Goal: Information Seeking & Learning: Stay updated

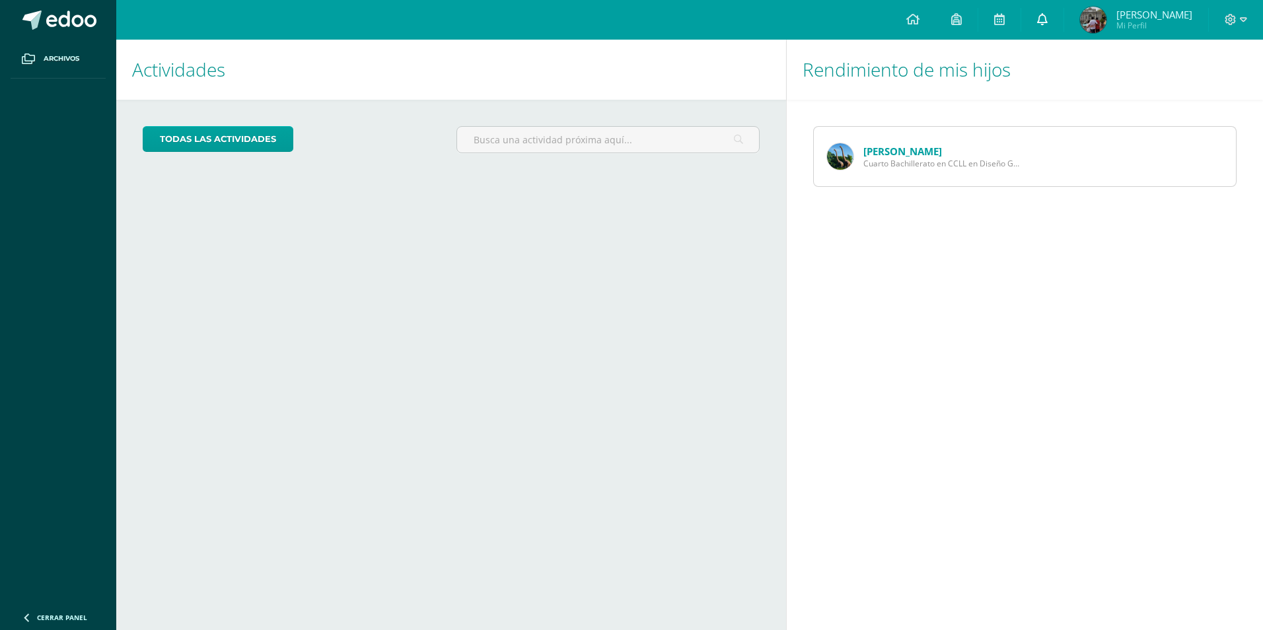
click at [1047, 19] on icon at bounding box center [1042, 19] width 11 height 12
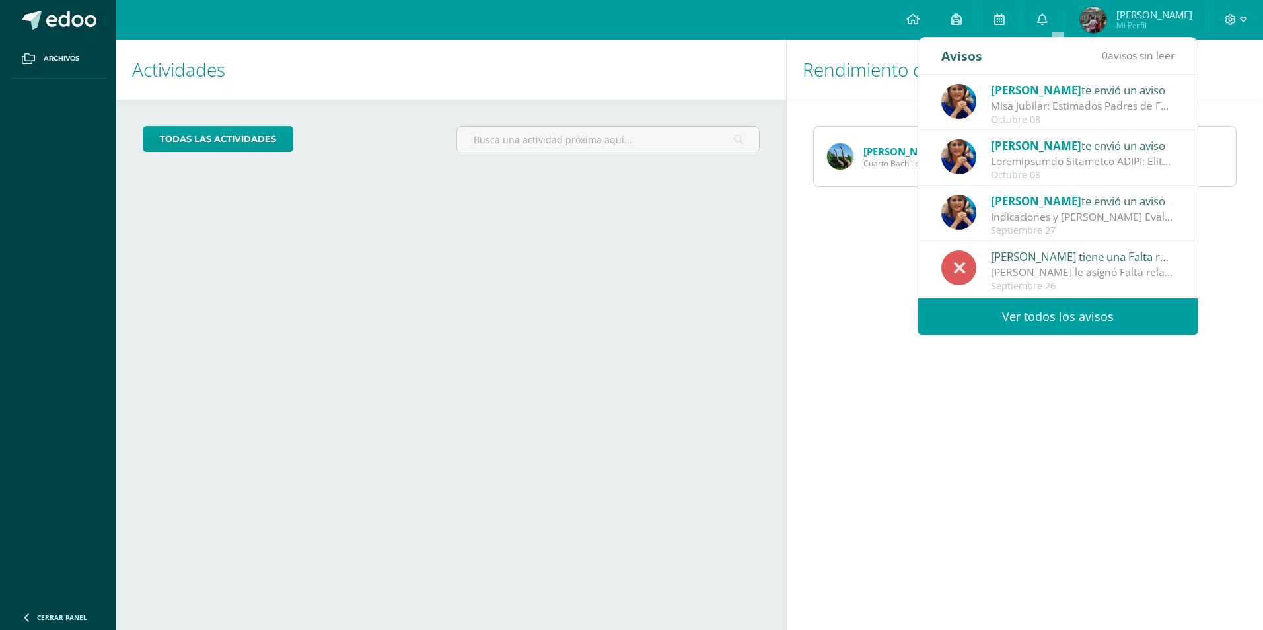
click at [1077, 312] on link "Ver todos los avisos" at bounding box center [1057, 316] width 279 height 36
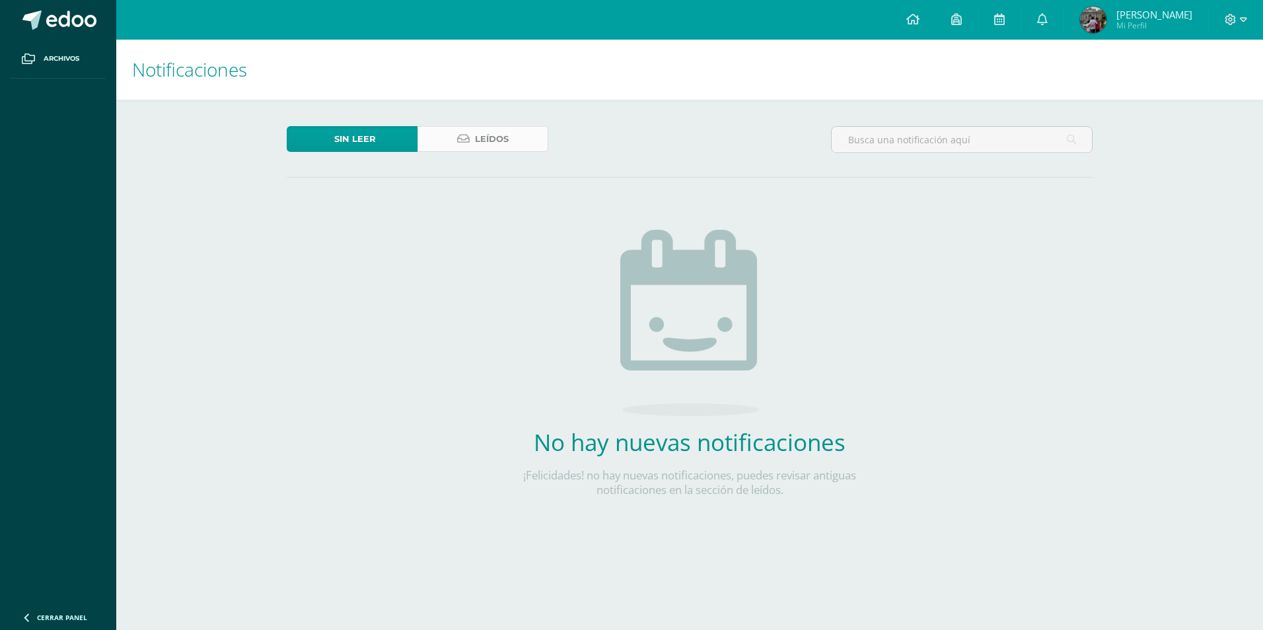
click at [492, 139] on span "Leídos" at bounding box center [492, 139] width 34 height 24
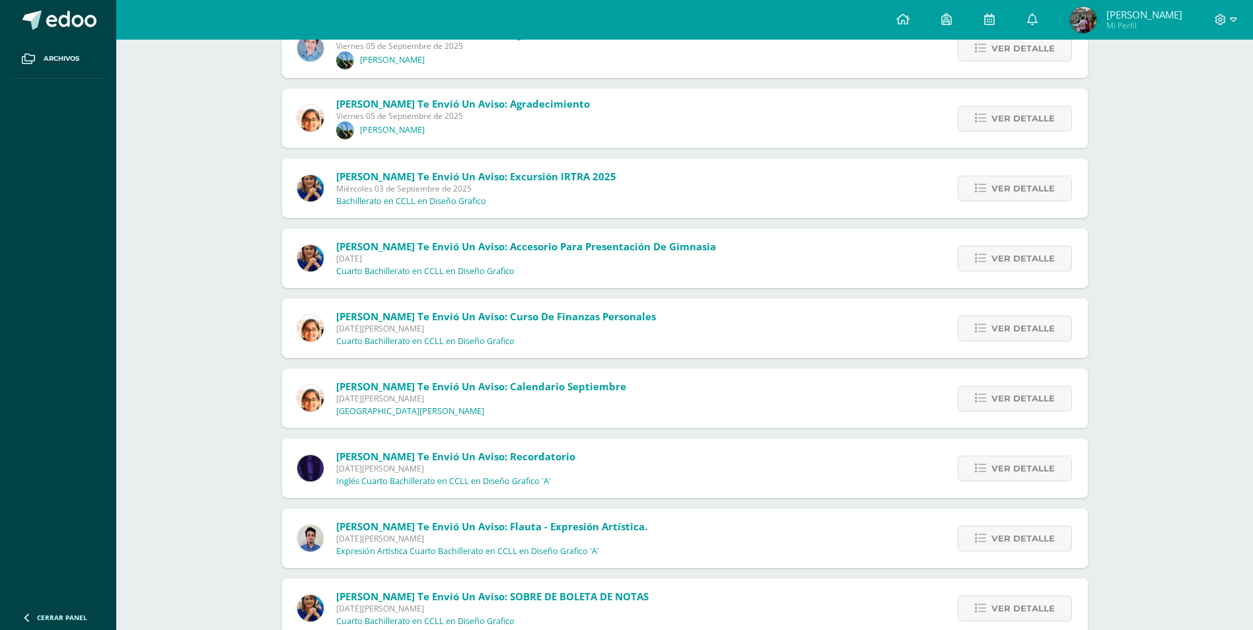
scroll to position [994, 0]
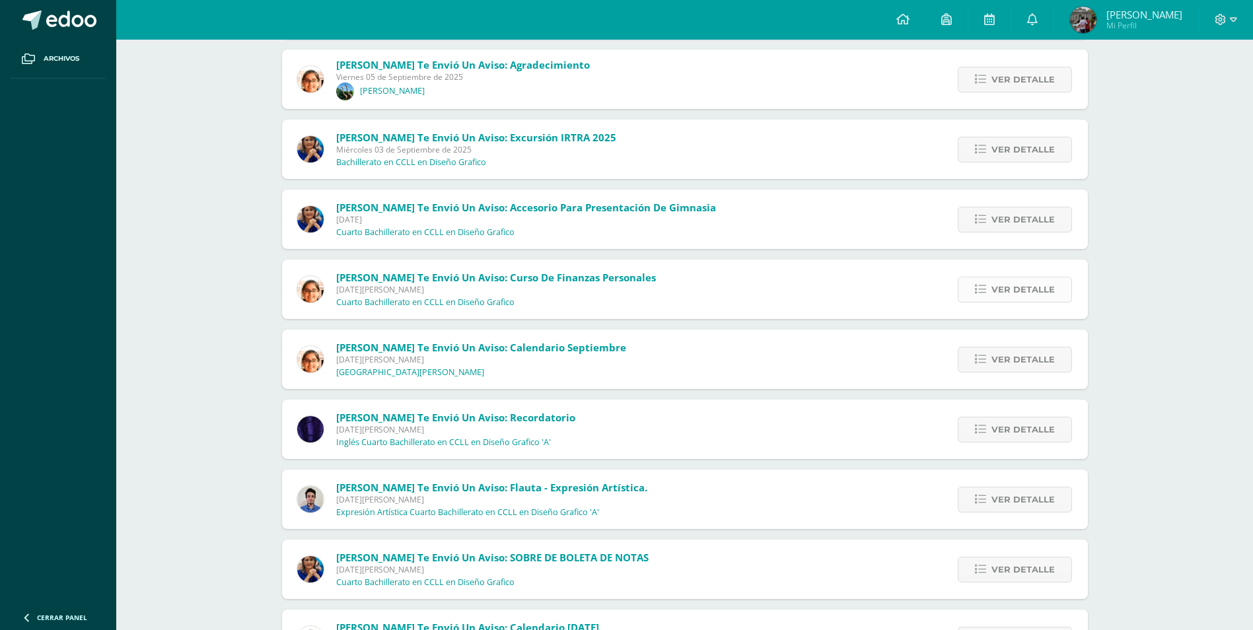
click at [1008, 293] on span "Ver detalle" at bounding box center [1022, 289] width 63 height 24
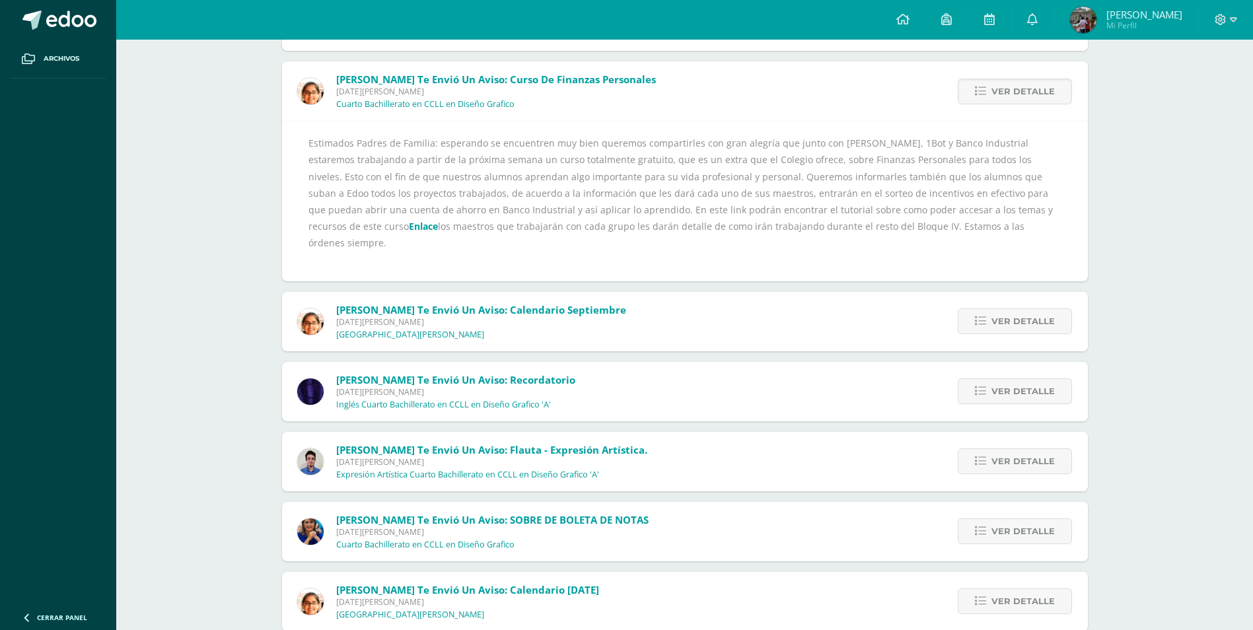
scroll to position [1258, 0]
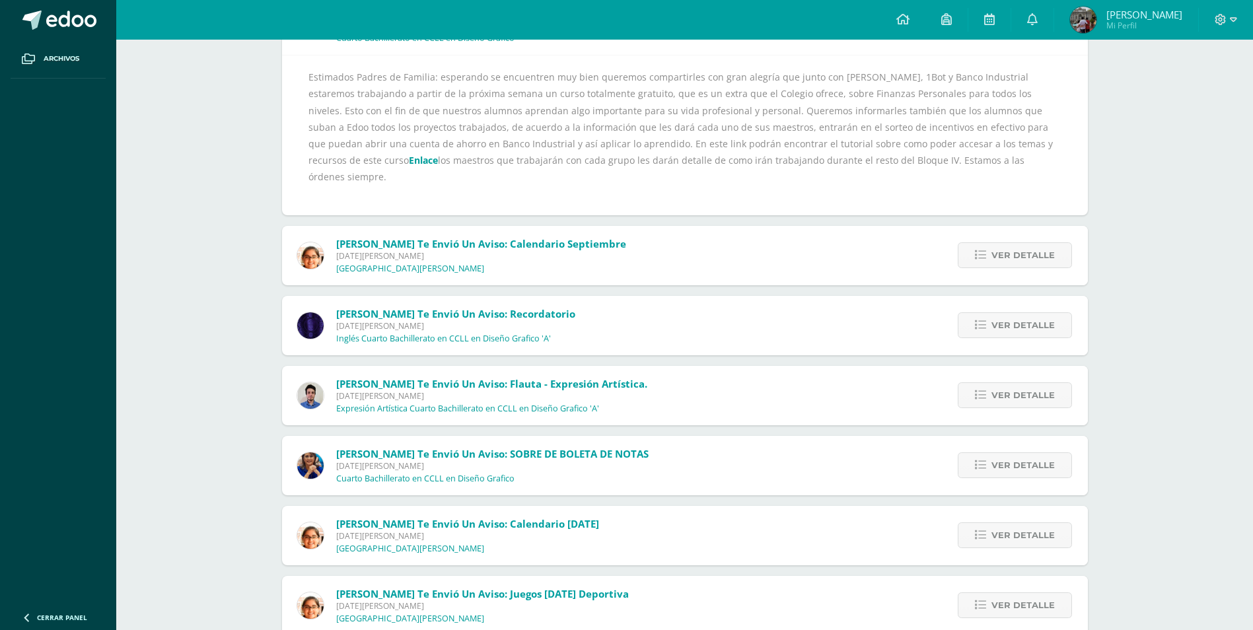
click at [438, 154] on link "Enlace" at bounding box center [423, 160] width 29 height 13
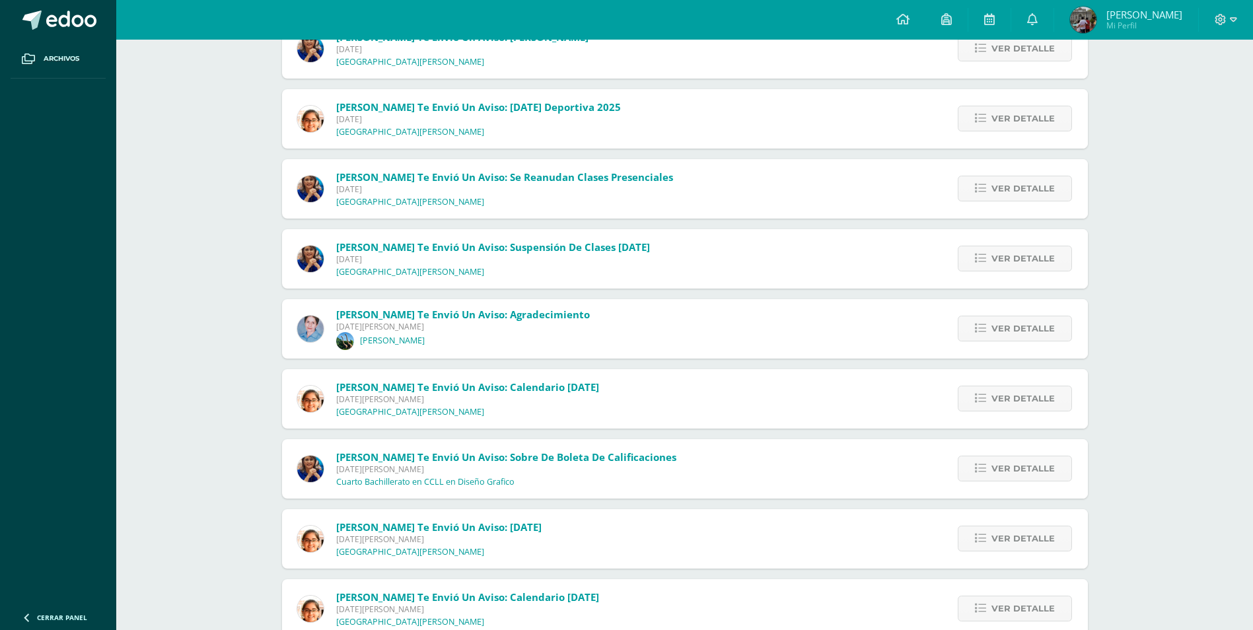
scroll to position [2186, 0]
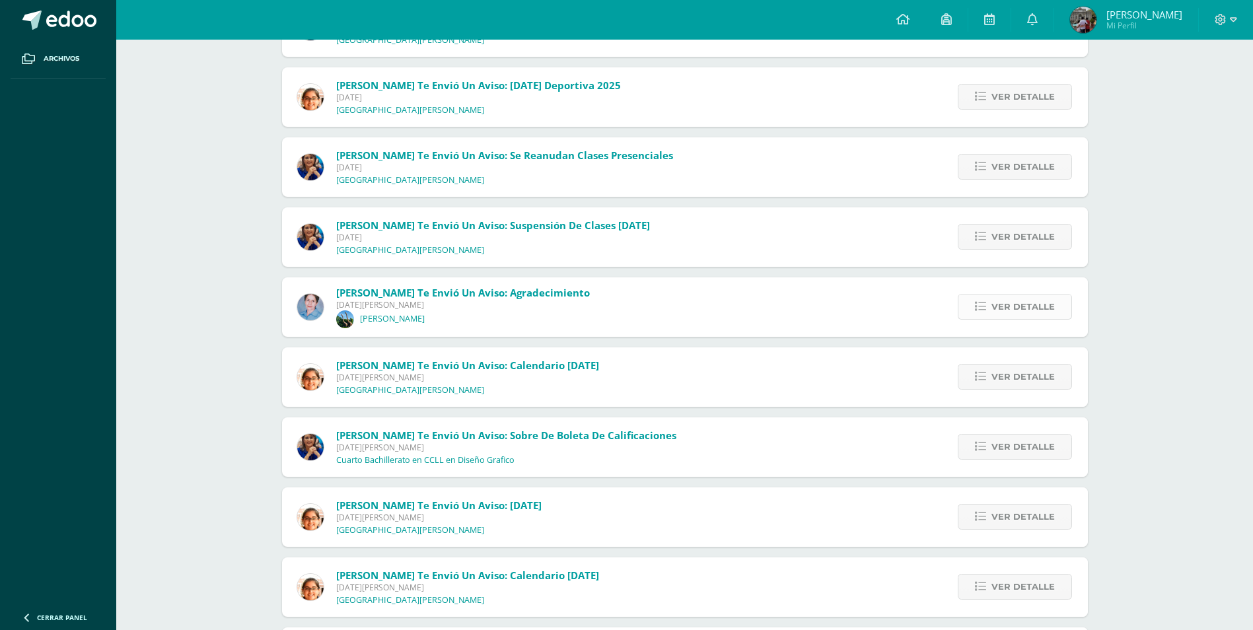
click at [1010, 295] on span "Ver detalle" at bounding box center [1022, 307] width 63 height 24
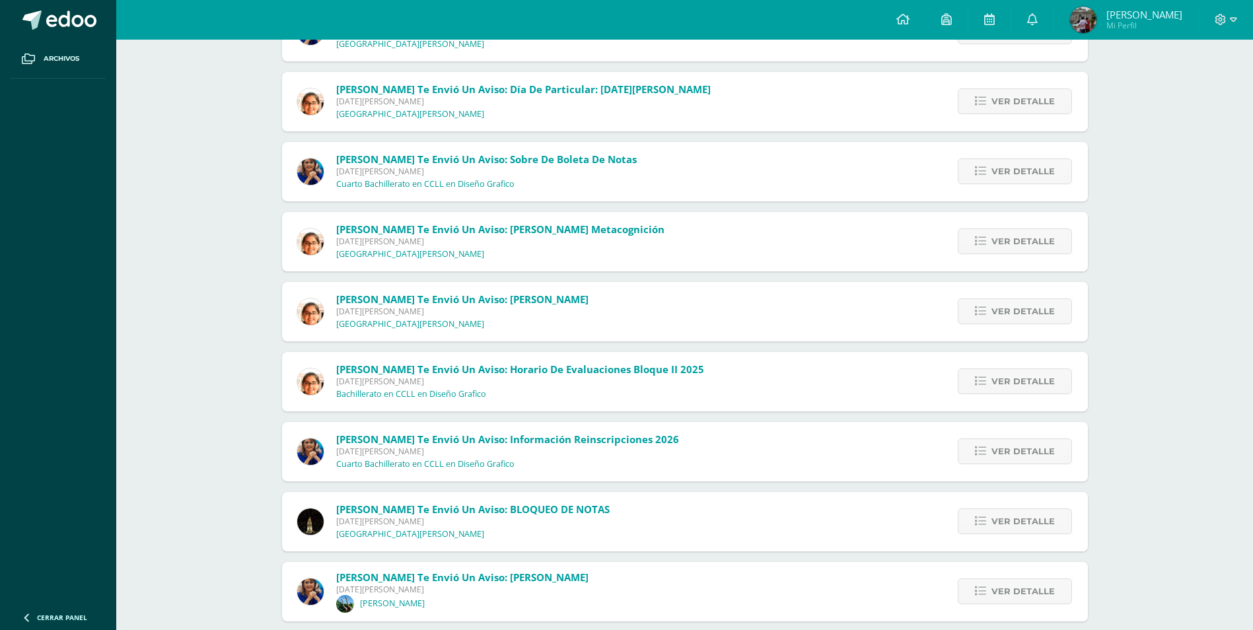
scroll to position [2803, 0]
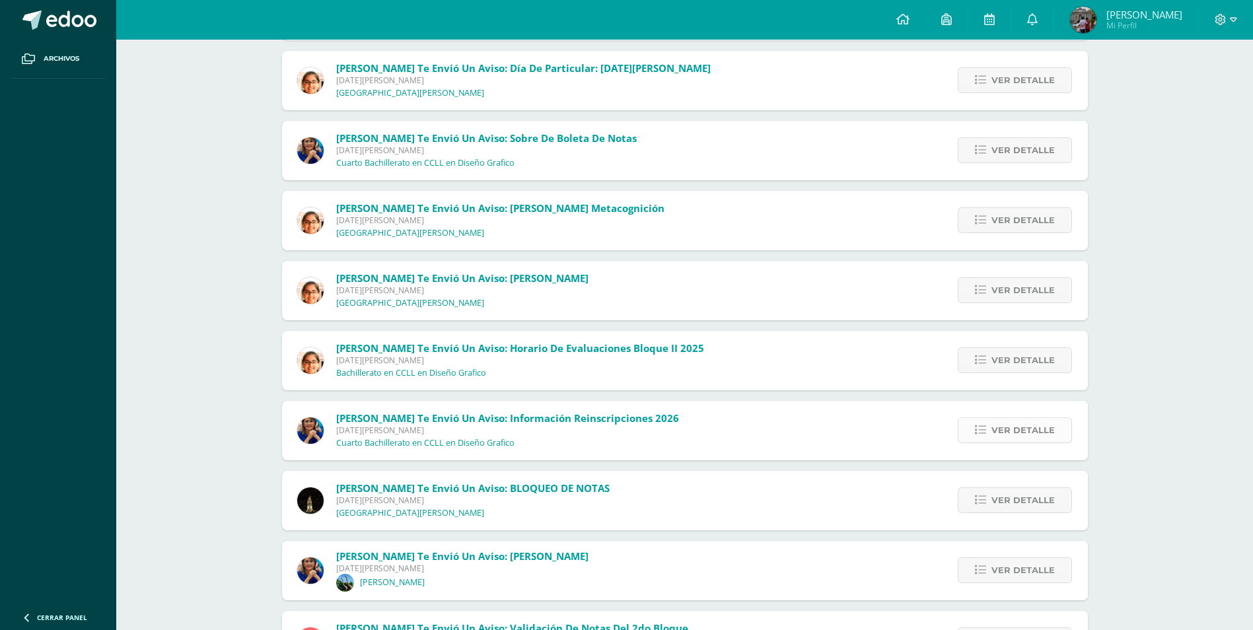
click at [1017, 427] on span "Ver detalle" at bounding box center [1022, 430] width 63 height 24
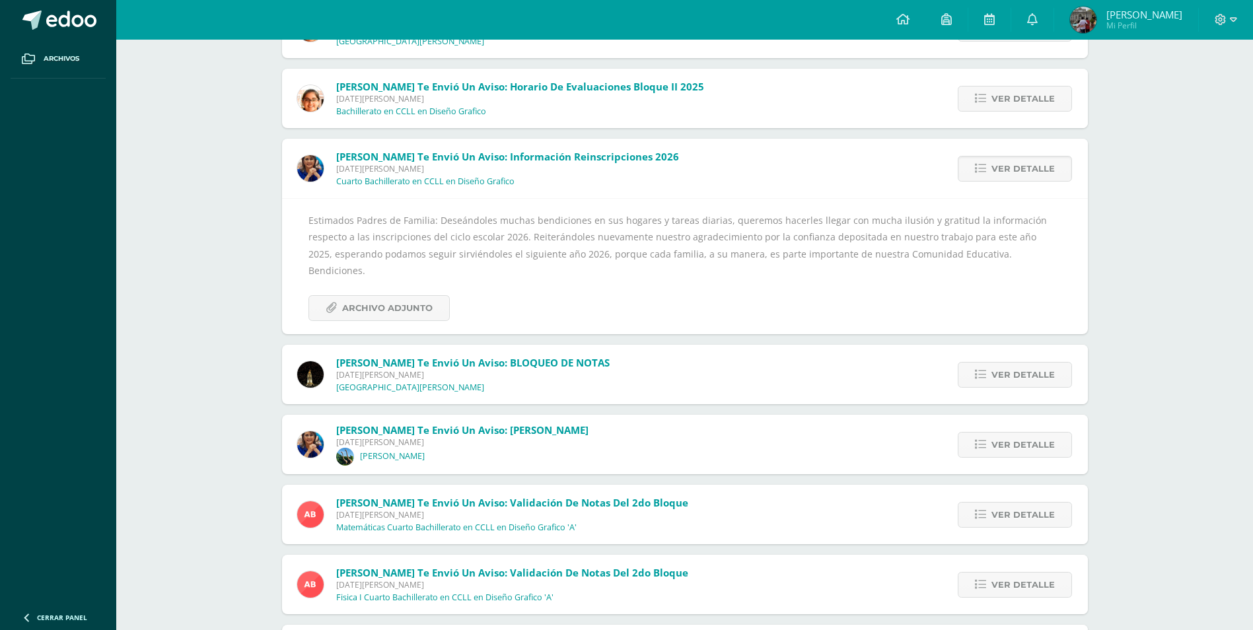
scroll to position [3007, 0]
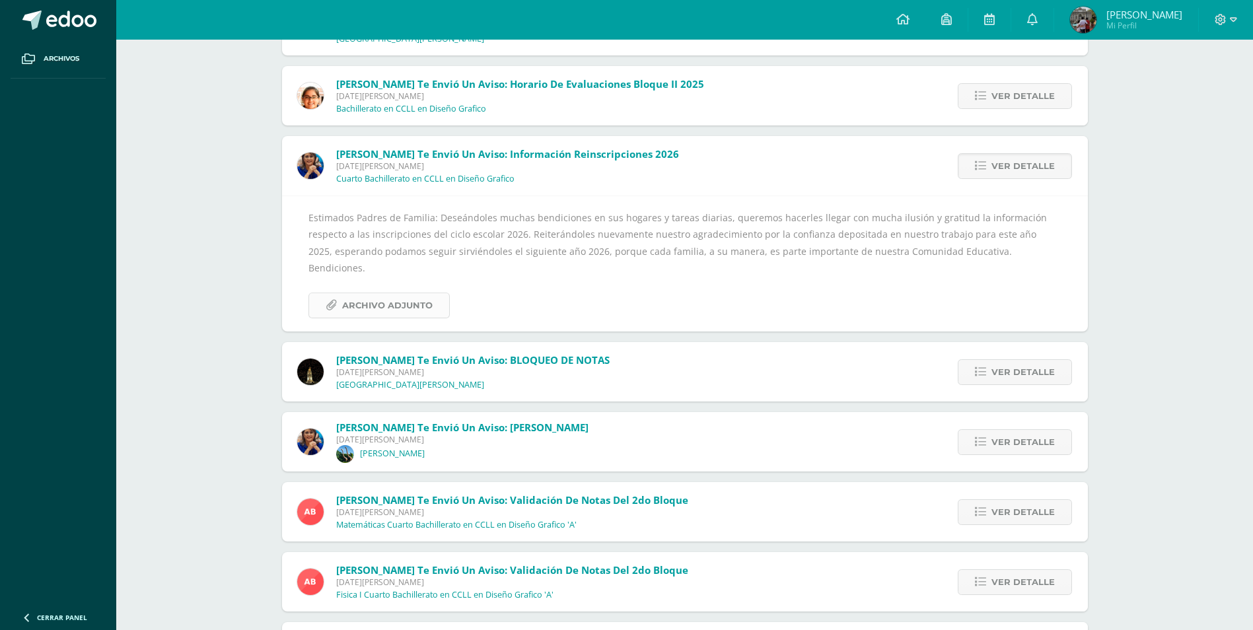
click at [401, 293] on span "Archivo Adjunto" at bounding box center [387, 305] width 90 height 24
